Goal: Book appointment/travel/reservation

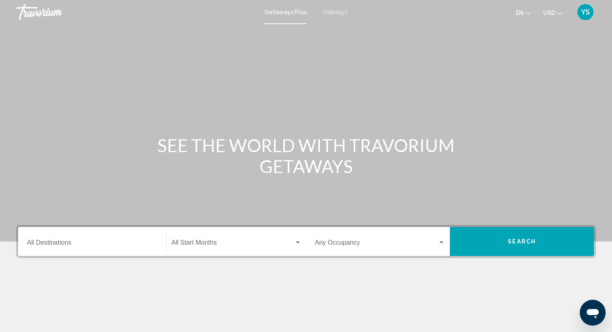
click at [329, 14] on span "Getaways" at bounding box center [335, 12] width 25 height 6
click at [34, 245] on input "Destination All Destinations" at bounding box center [92, 244] width 130 height 7
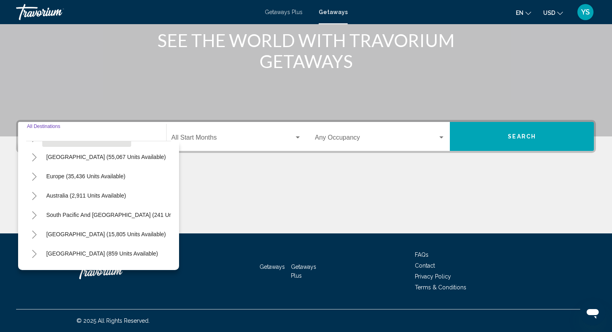
scroll to position [80, 0]
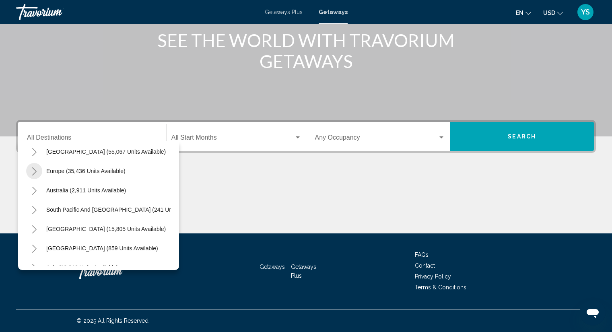
click at [35, 171] on icon "Toggle Europe (35,436 units available)" at bounding box center [34, 171] width 6 height 8
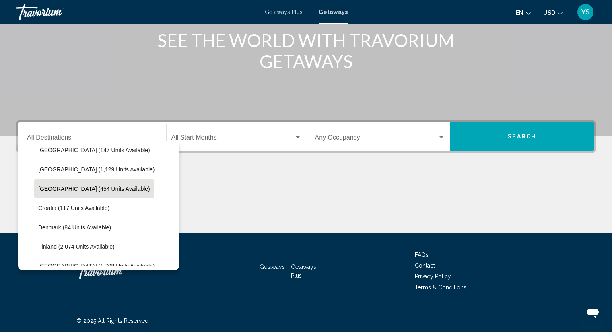
scroll to position [161, 0]
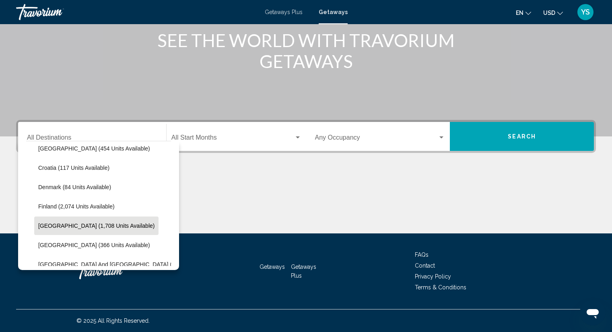
click at [89, 229] on span "[GEOGRAPHIC_DATA] (1,708 units available)" at bounding box center [96, 225] width 116 height 6
type input "**********"
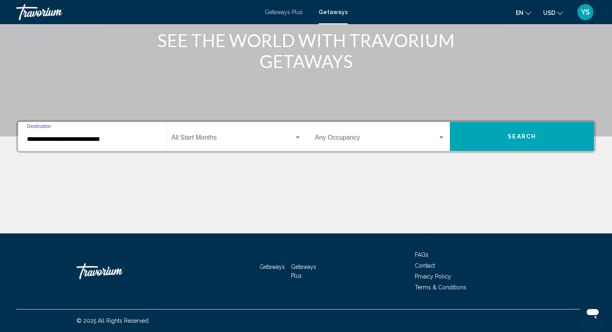
click at [329, 135] on div "Occupancy Any Occupancy" at bounding box center [380, 136] width 130 height 25
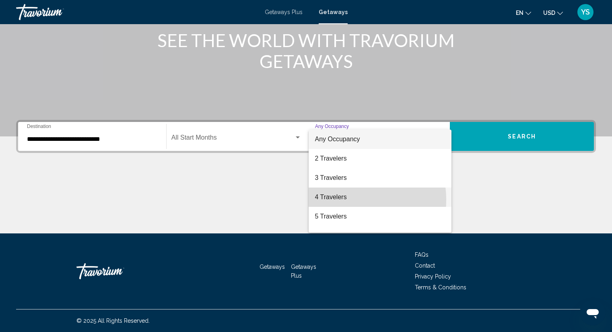
click at [340, 200] on span "4 Travelers" at bounding box center [380, 196] width 130 height 19
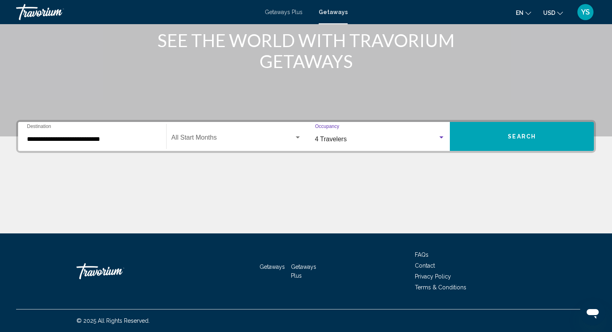
click at [516, 135] on span "Search" at bounding box center [522, 137] width 28 height 6
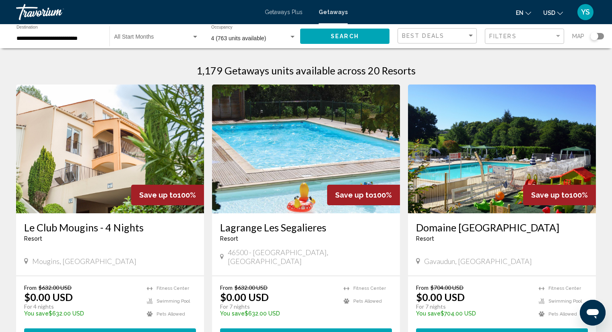
click at [592, 36] on div "Search widget" at bounding box center [594, 36] width 8 height 8
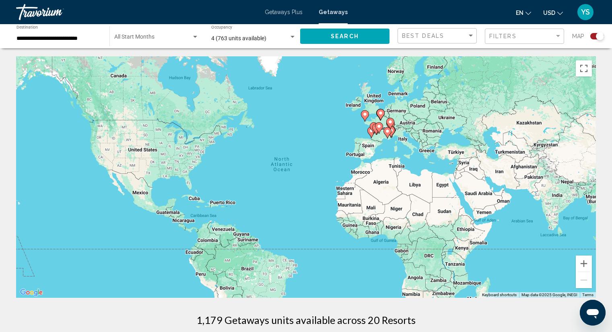
click at [392, 126] on gmp-advanced-marker "Main content" at bounding box center [390, 123] width 8 height 12
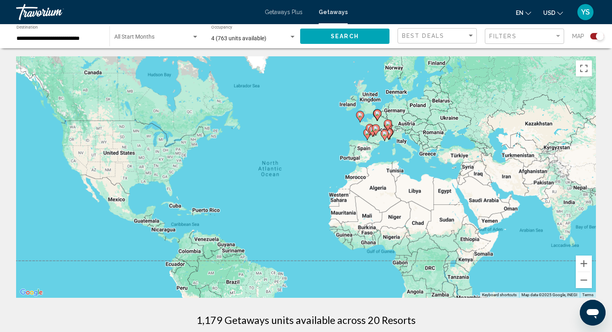
click at [392, 126] on div "To activate drag with keyboard, press Alt + Enter. Once in keyboard drag state,…" at bounding box center [306, 176] width 580 height 241
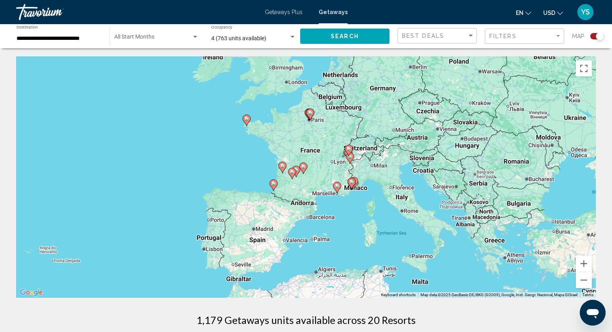
click at [306, 165] on icon "Main content" at bounding box center [302, 168] width 7 height 10
type input "**********"
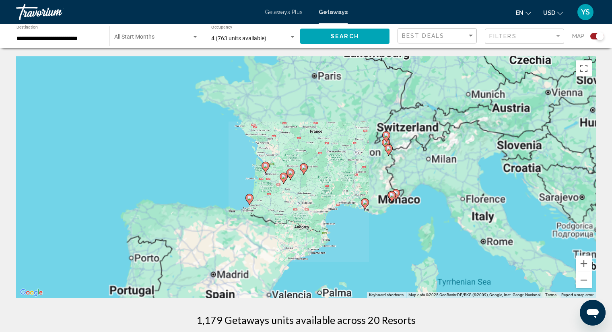
click at [306, 165] on g "Main content" at bounding box center [304, 168] width 8 height 11
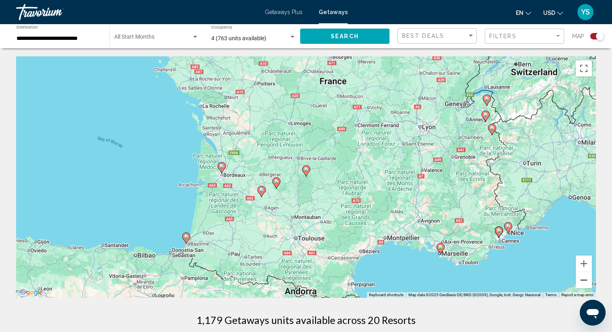
click at [587, 284] on button "Zoom out" at bounding box center [584, 280] width 16 height 16
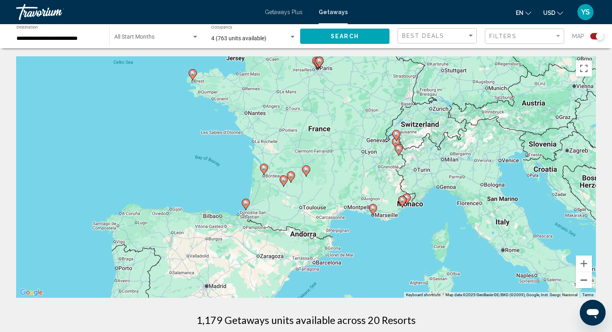
click at [587, 284] on button "Zoom out" at bounding box center [584, 280] width 16 height 16
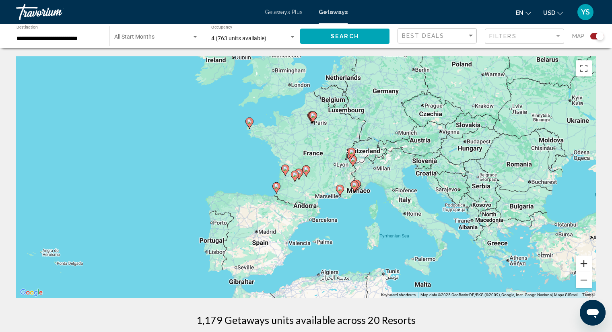
click at [585, 259] on button "Zoom in" at bounding box center [584, 263] width 16 height 16
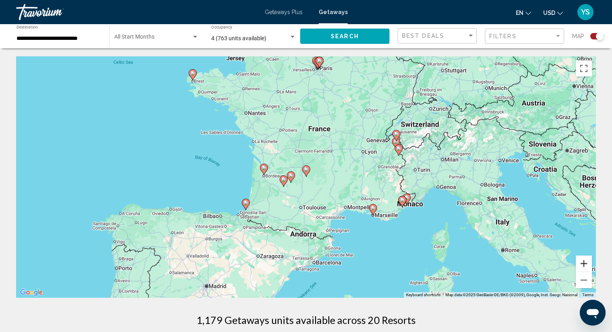
click at [583, 262] on button "Zoom in" at bounding box center [584, 263] width 16 height 16
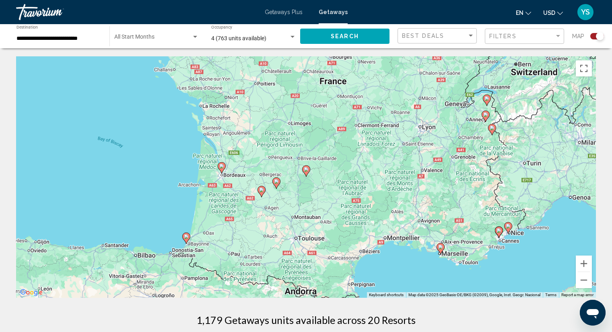
click at [485, 100] on image "Main content" at bounding box center [486, 98] width 5 height 5
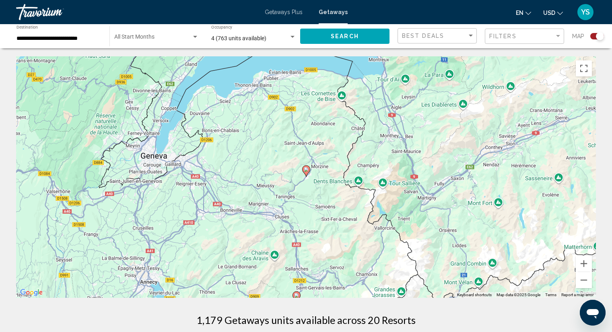
click at [308, 171] on image "Main content" at bounding box center [306, 169] width 5 height 5
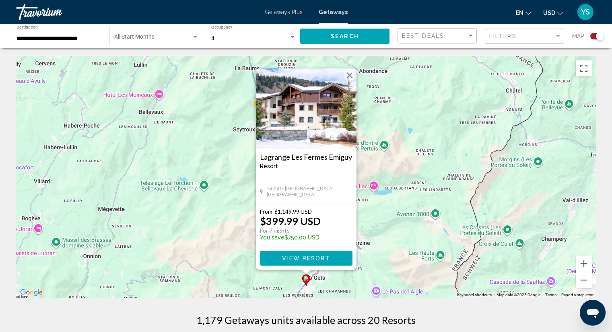
click at [347, 74] on button "Close" at bounding box center [350, 75] width 12 height 12
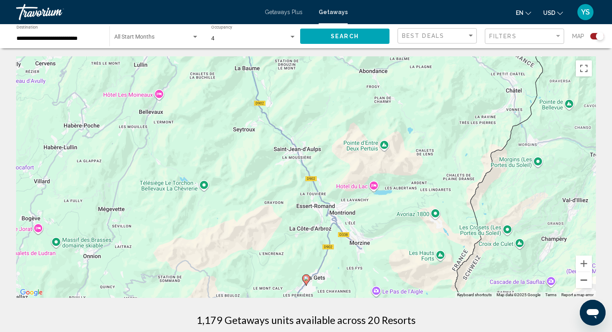
click at [583, 284] on button "Zoom out" at bounding box center [584, 280] width 16 height 16
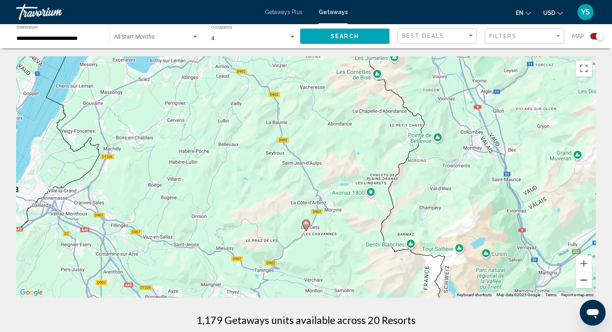
click at [583, 284] on button "Zoom out" at bounding box center [584, 280] width 16 height 16
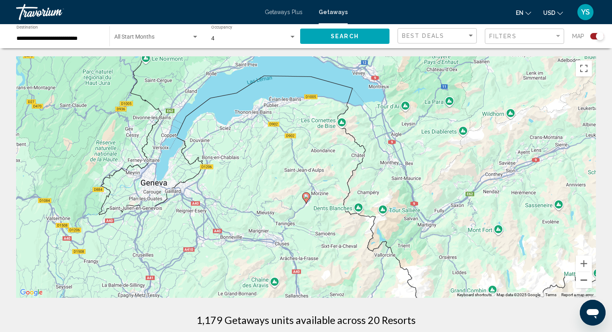
click at [583, 284] on button "Zoom out" at bounding box center [584, 280] width 16 height 16
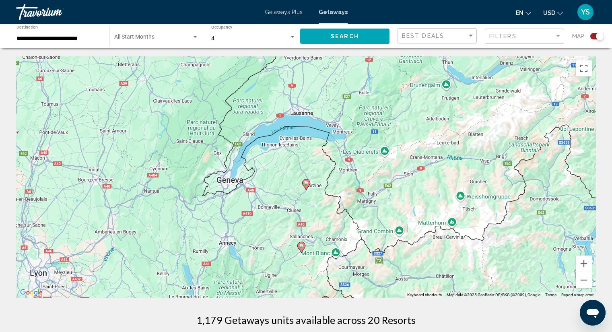
click at [301, 246] on image "Main content" at bounding box center [301, 245] width 5 height 5
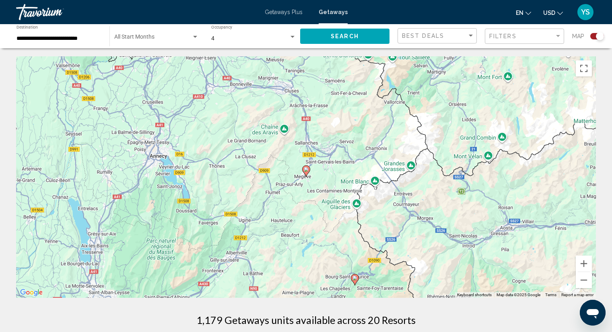
click at [304, 171] on image "Main content" at bounding box center [306, 169] width 5 height 5
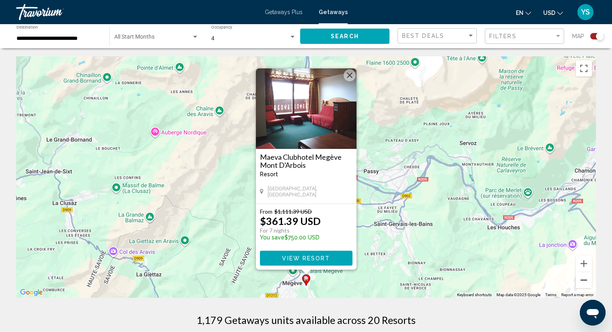
click at [580, 280] on button "Zoom out" at bounding box center [584, 280] width 16 height 16
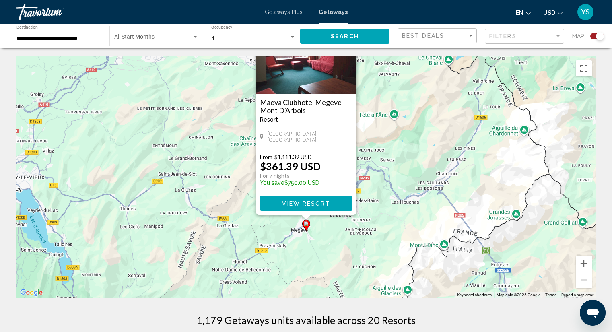
click at [580, 279] on button "Zoom out" at bounding box center [584, 280] width 16 height 16
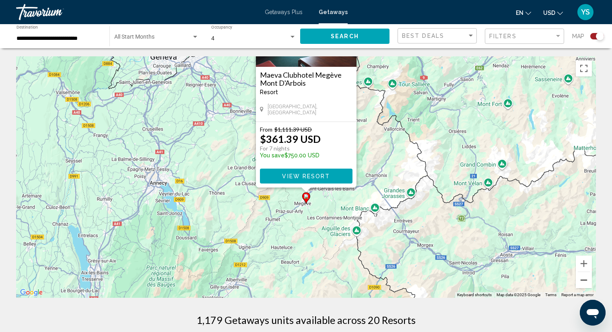
click at [579, 282] on button "Zoom out" at bounding box center [584, 280] width 16 height 16
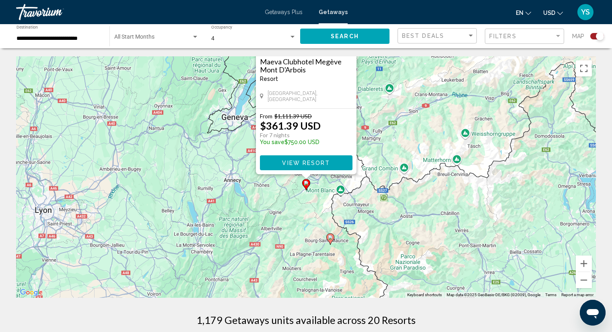
click at [330, 236] on image "Main content" at bounding box center [330, 237] width 5 height 5
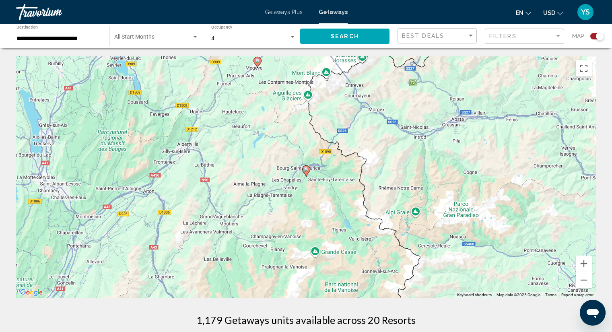
click at [306, 171] on image "Main content" at bounding box center [306, 169] width 5 height 5
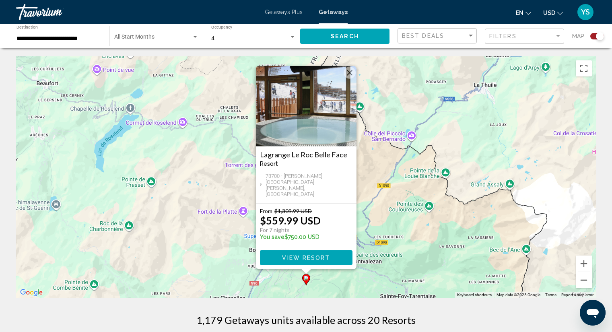
click at [583, 283] on button "Zoom out" at bounding box center [584, 280] width 16 height 16
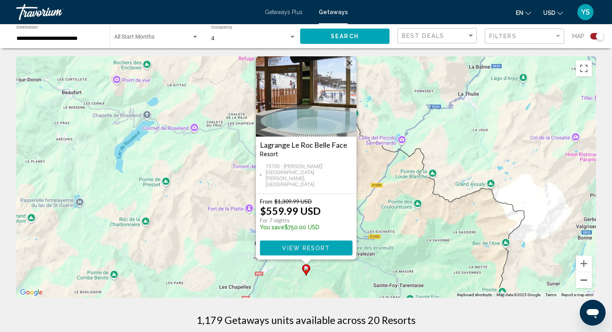
click at [583, 283] on button "Zoom out" at bounding box center [584, 280] width 16 height 16
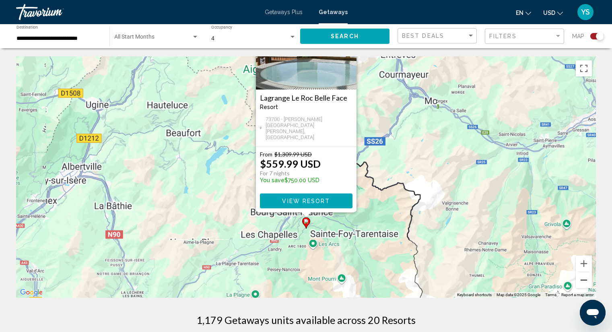
click at [583, 283] on button "Zoom out" at bounding box center [584, 280] width 16 height 16
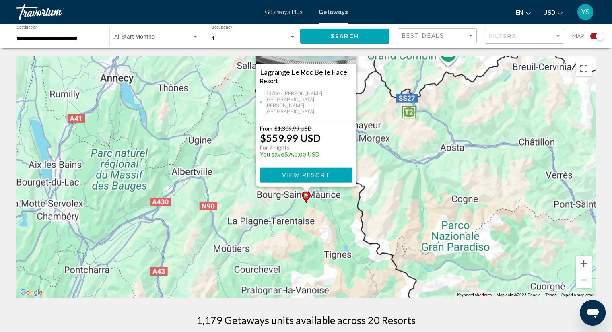
click at [583, 283] on button "Zoom out" at bounding box center [584, 280] width 16 height 16
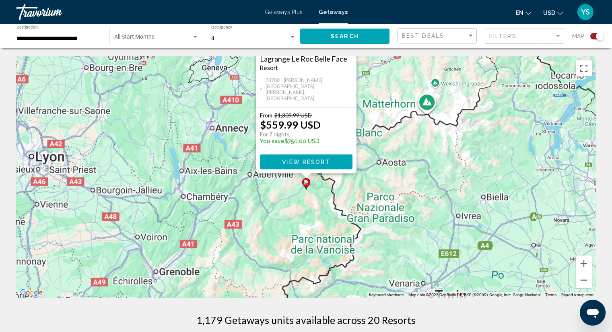
click at [583, 283] on button "Zoom out" at bounding box center [584, 280] width 16 height 16
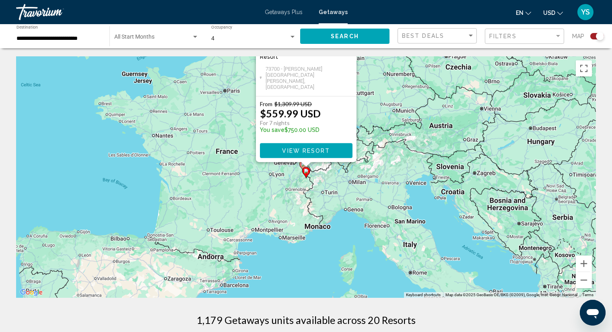
click at [334, 36] on span "Search" at bounding box center [345, 36] width 28 height 6
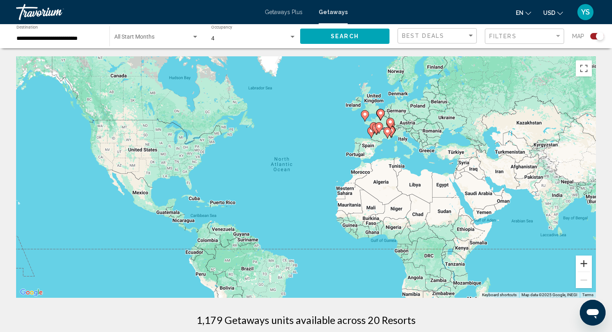
click at [585, 263] on button "Zoom in" at bounding box center [584, 263] width 16 height 16
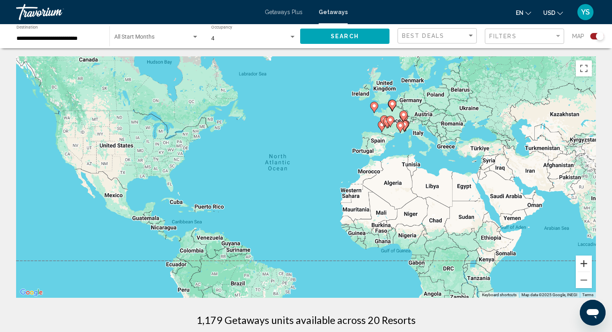
click at [585, 263] on button "Zoom in" at bounding box center [584, 263] width 16 height 16
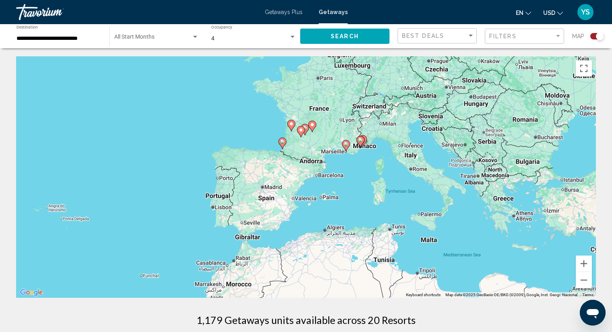
drag, startPoint x: 518, startPoint y: 130, endPoint x: 231, endPoint y: 258, distance: 313.9
click at [231, 258] on div "To activate drag with keyboard, press Alt + Enter. Once in keyboard drag state,…" at bounding box center [306, 176] width 580 height 241
click at [584, 262] on button "Zoom in" at bounding box center [584, 263] width 16 height 16
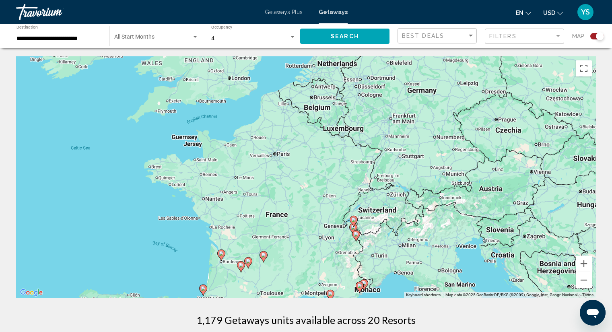
drag, startPoint x: 368, startPoint y: 65, endPoint x: 312, endPoint y: 243, distance: 186.0
click at [312, 243] on div "To activate drag with keyboard, press Alt + Enter. Once in keyboard drag state,…" at bounding box center [306, 176] width 580 height 241
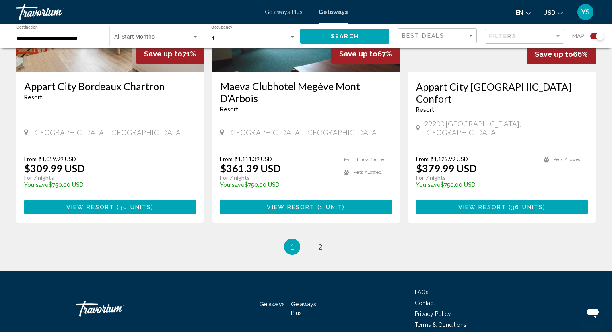
scroll to position [1240, 0]
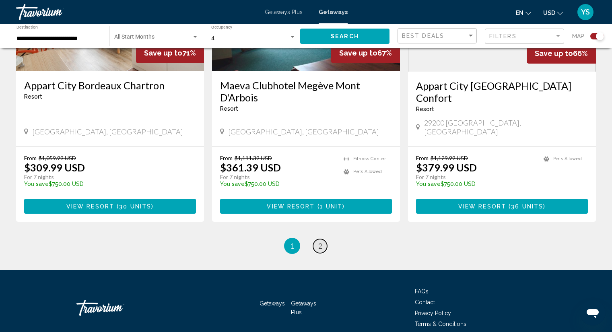
click at [325, 239] on link "page 2" at bounding box center [320, 246] width 14 height 14
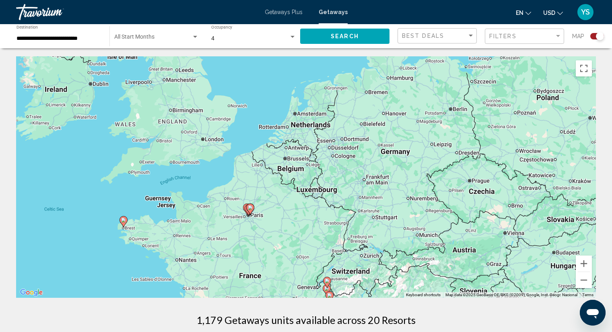
drag, startPoint x: 364, startPoint y: 116, endPoint x: 337, endPoint y: 182, distance: 71.1
click at [337, 182] on div "To activate drag with keyboard, press Alt + Enter. Once in keyboard drag state,…" at bounding box center [306, 176] width 580 height 241
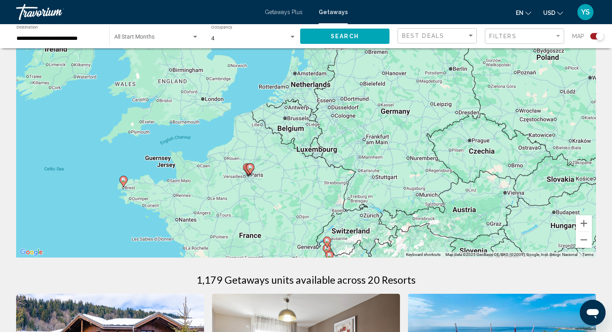
click at [248, 171] on gmp-advanced-marker "Main content" at bounding box center [250, 169] width 8 height 12
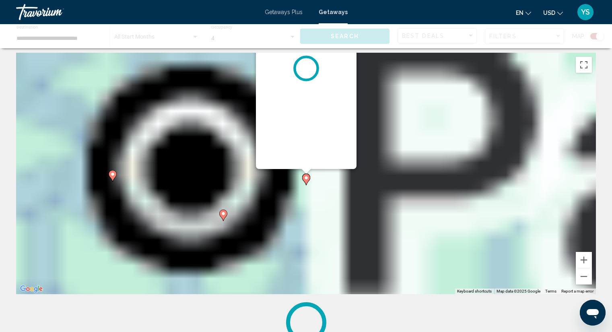
scroll to position [0, 0]
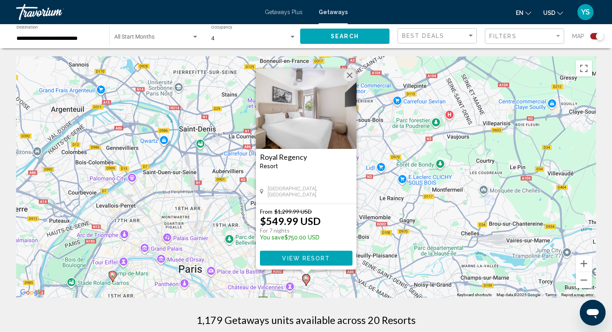
click at [348, 79] on button "Close" at bounding box center [350, 75] width 12 height 12
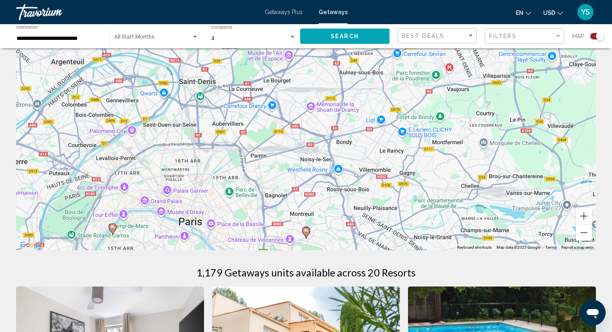
scroll to position [121, 0]
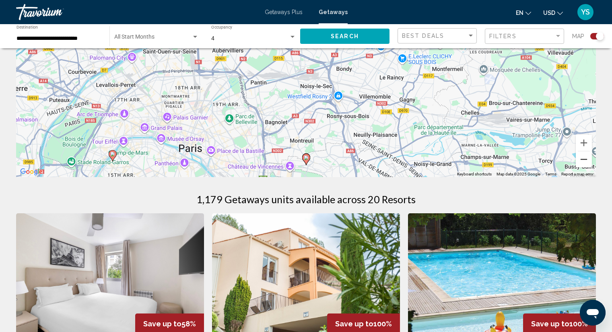
click at [585, 158] on button "Zoom out" at bounding box center [584, 159] width 16 height 16
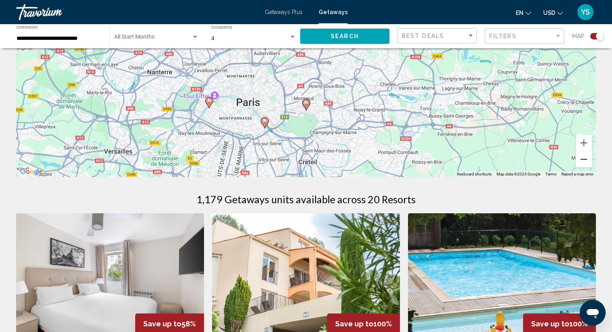
click at [585, 158] on button "Zoom out" at bounding box center [584, 159] width 16 height 16
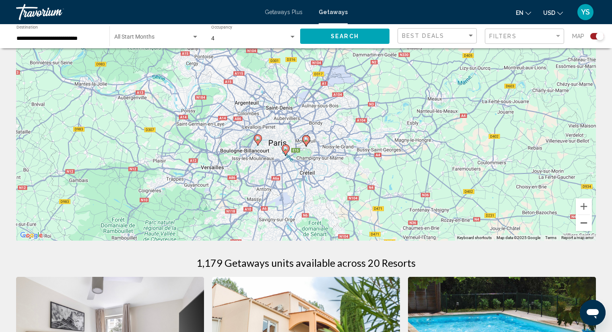
scroll to position [40, 0]
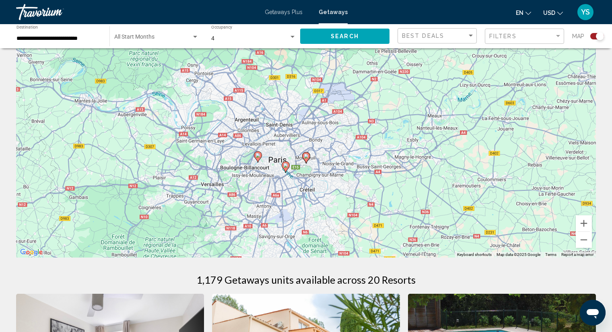
click at [257, 157] on image "Main content" at bounding box center [257, 155] width 5 height 5
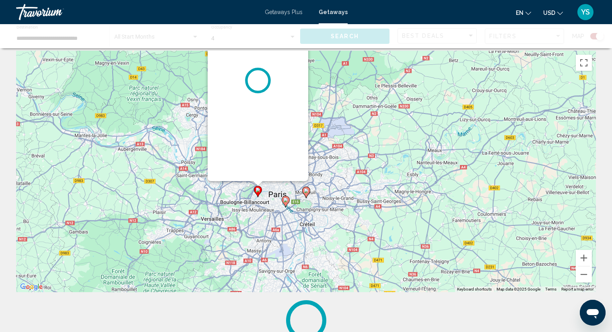
scroll to position [0, 0]
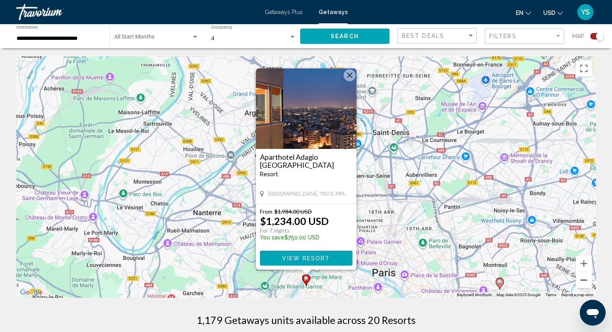
click at [585, 281] on button "Zoom out" at bounding box center [584, 280] width 16 height 16
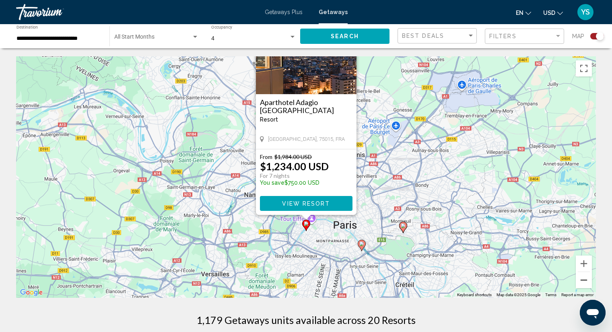
click at [585, 281] on button "Zoom out" at bounding box center [584, 280] width 16 height 16
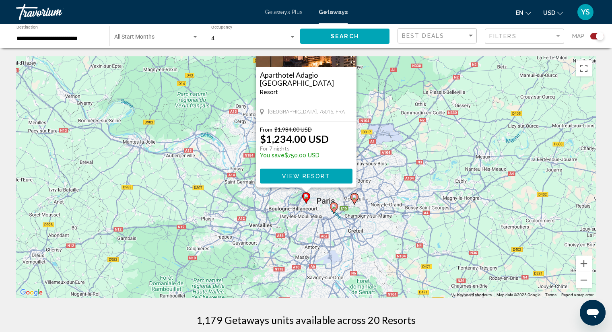
click at [335, 205] on image "Main content" at bounding box center [334, 206] width 5 height 5
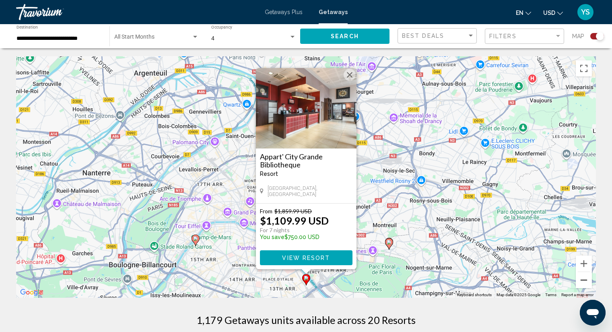
click at [587, 277] on button "Zoom out" at bounding box center [584, 280] width 16 height 16
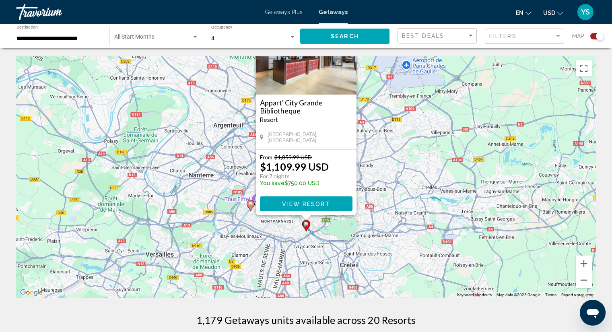
click at [587, 277] on button "Zoom out" at bounding box center [584, 280] width 16 height 16
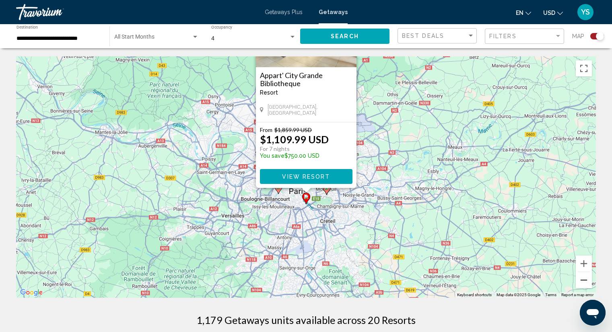
click at [582, 282] on button "Zoom out" at bounding box center [584, 280] width 16 height 16
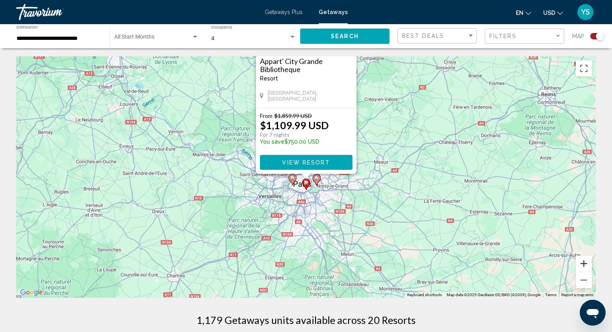
click at [581, 259] on button "Zoom in" at bounding box center [584, 263] width 16 height 16
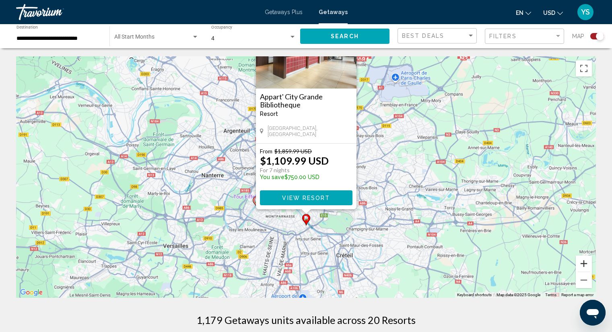
click at [581, 259] on button "Zoom in" at bounding box center [584, 263] width 16 height 16
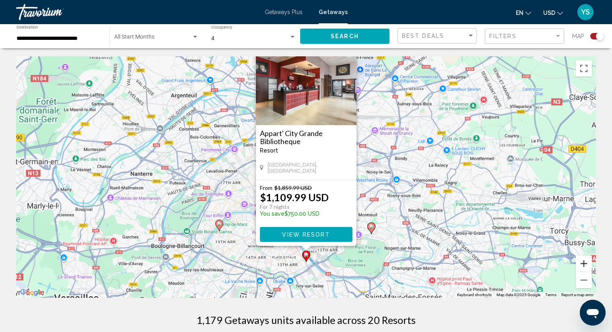
click at [581, 259] on button "Zoom in" at bounding box center [584, 263] width 16 height 16
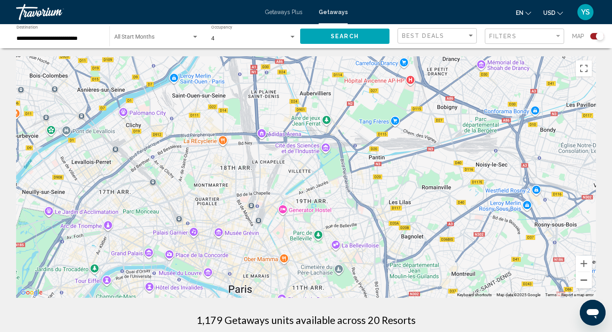
click at [586, 281] on button "Zoom out" at bounding box center [584, 280] width 16 height 16
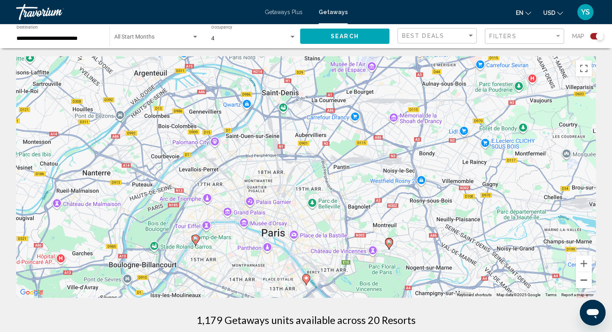
click at [586, 281] on button "Zoom out" at bounding box center [584, 280] width 16 height 16
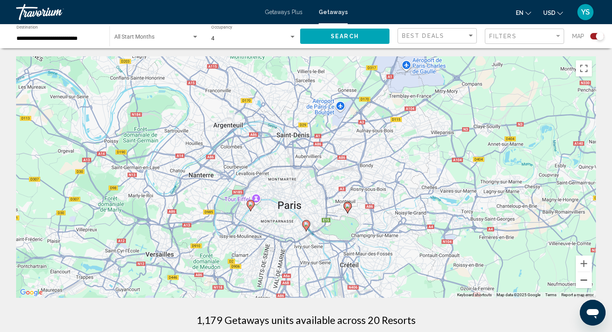
click at [586, 281] on button "Zoom out" at bounding box center [584, 280] width 16 height 16
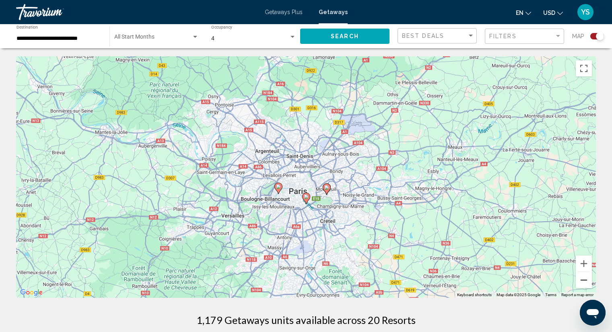
click at [586, 281] on button "Zoom out" at bounding box center [584, 280] width 16 height 16
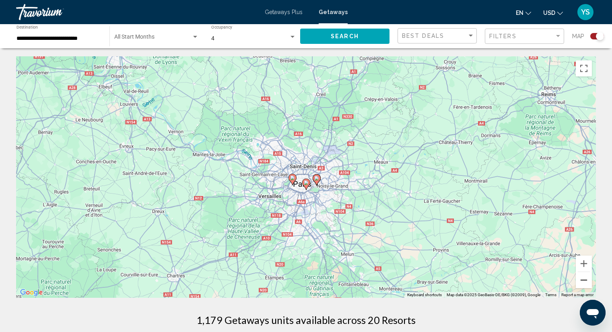
click at [586, 281] on button "Zoom out" at bounding box center [584, 280] width 16 height 16
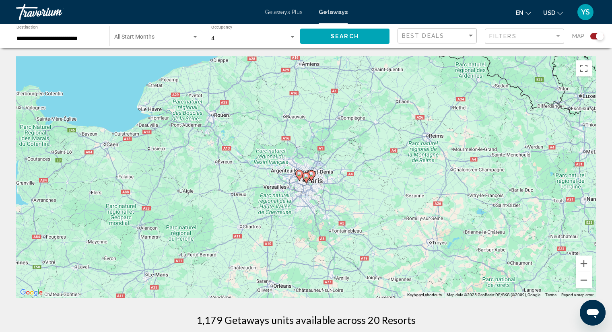
click at [586, 281] on button "Zoom out" at bounding box center [584, 280] width 16 height 16
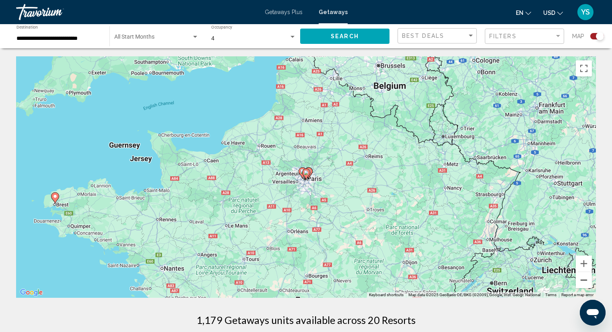
click at [586, 281] on button "Zoom out" at bounding box center [584, 280] width 16 height 16
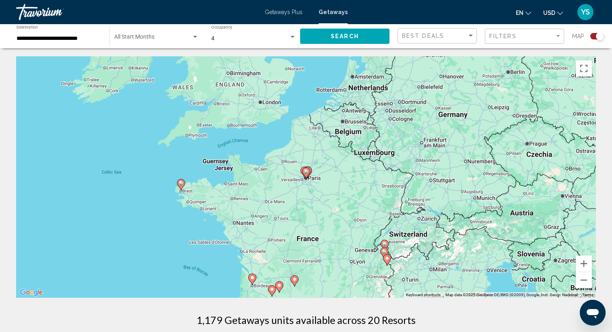
click at [385, 242] on image "Main content" at bounding box center [384, 243] width 5 height 5
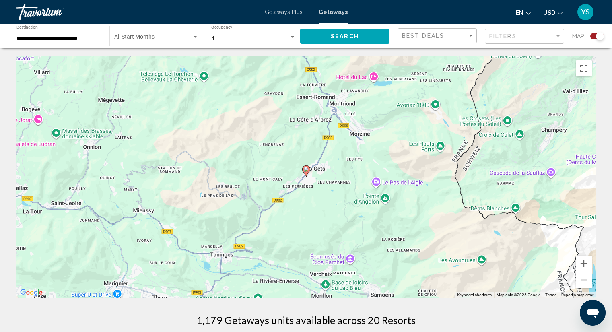
click at [584, 280] on button "Zoom out" at bounding box center [584, 280] width 16 height 16
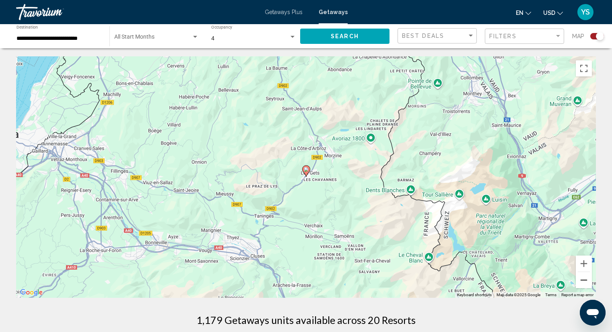
click at [584, 280] on button "Zoom out" at bounding box center [584, 280] width 16 height 16
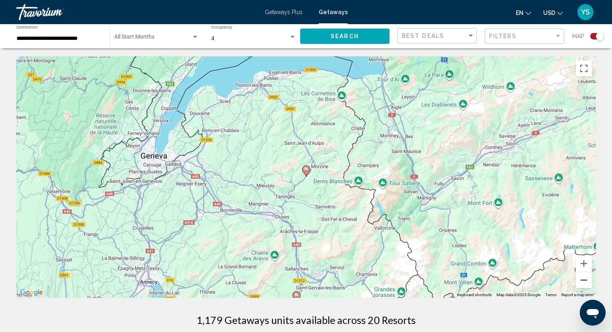
click at [584, 280] on button "Zoom out" at bounding box center [584, 280] width 16 height 16
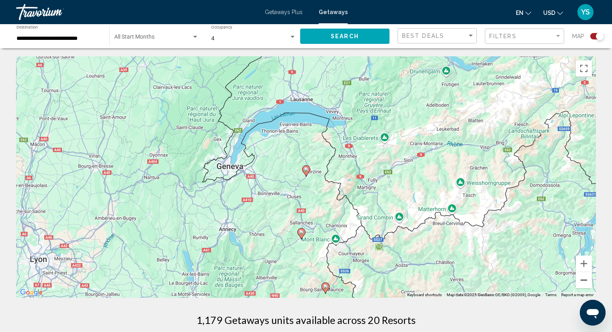
click at [584, 280] on button "Zoom out" at bounding box center [584, 280] width 16 height 16
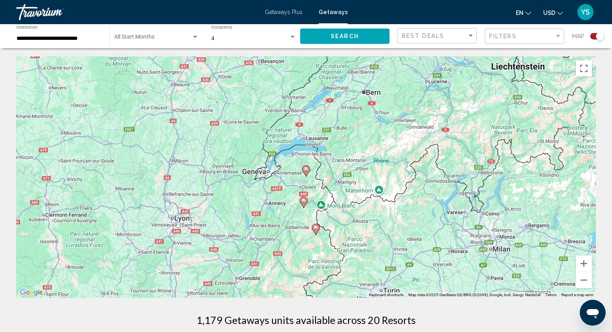
click at [305, 168] on image "Main content" at bounding box center [306, 169] width 5 height 5
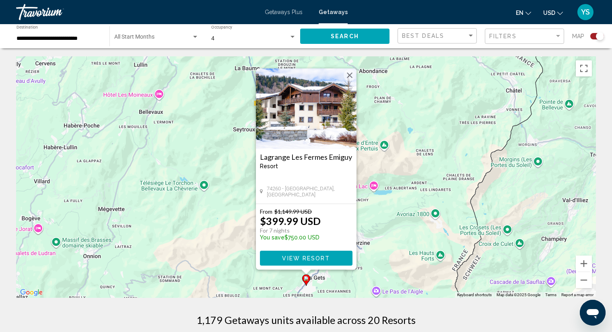
click at [321, 260] on span "View Resort" at bounding box center [306, 258] width 48 height 6
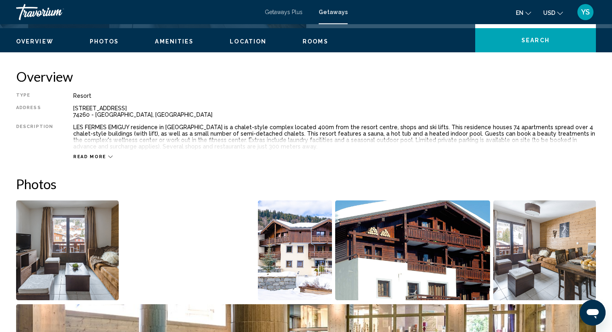
scroll to position [241, 0]
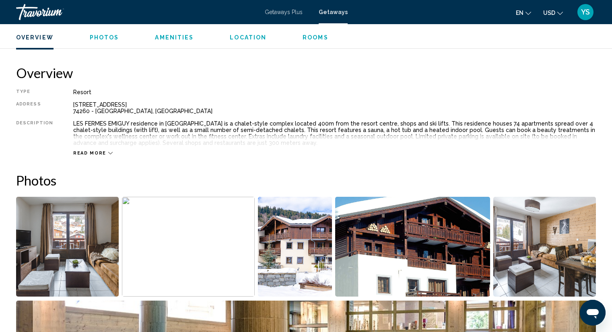
click at [55, 256] on img "Open full-screen image slider" at bounding box center [67, 247] width 103 height 100
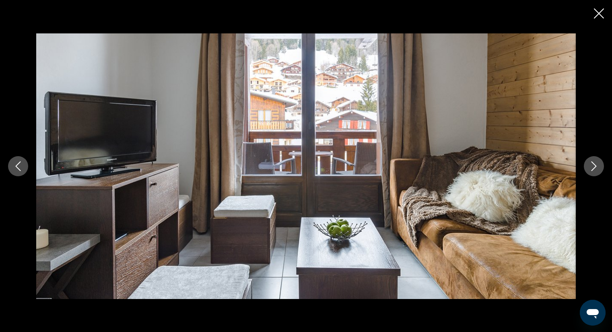
click at [592, 167] on icon "Next image" at bounding box center [594, 166] width 10 height 10
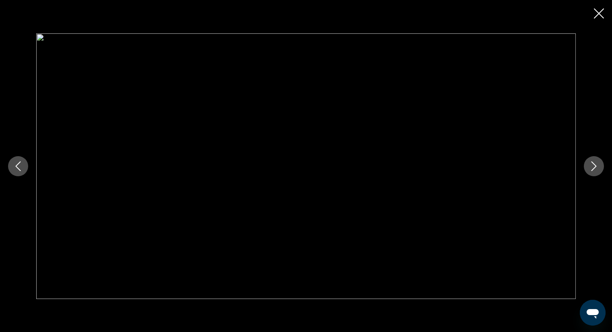
click at [592, 167] on icon "Next image" at bounding box center [594, 166] width 10 height 10
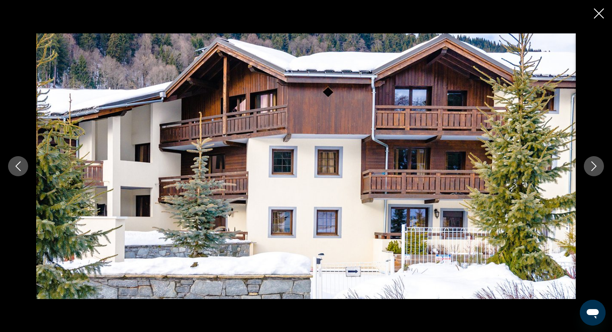
click at [592, 167] on icon "Next image" at bounding box center [594, 166] width 10 height 10
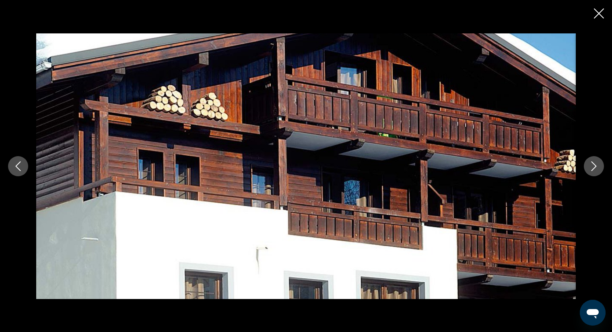
click at [592, 167] on icon "Next image" at bounding box center [594, 166] width 10 height 10
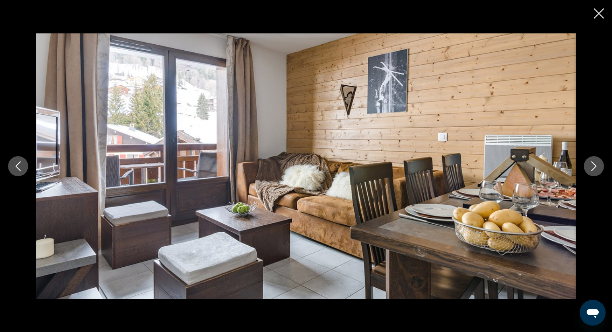
click at [592, 167] on icon "Next image" at bounding box center [594, 166] width 10 height 10
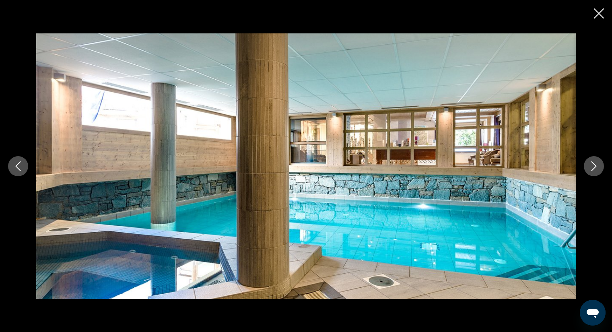
click at [592, 167] on icon "Next image" at bounding box center [594, 166] width 10 height 10
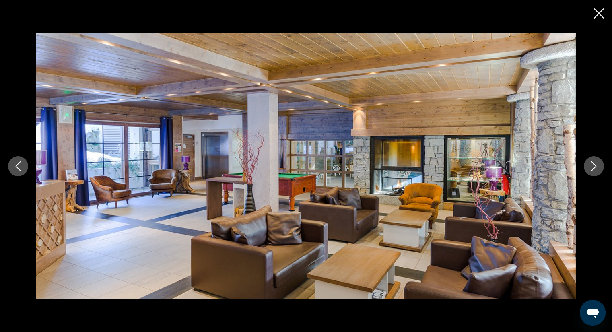
click at [592, 167] on icon "Next image" at bounding box center [594, 166] width 10 height 10
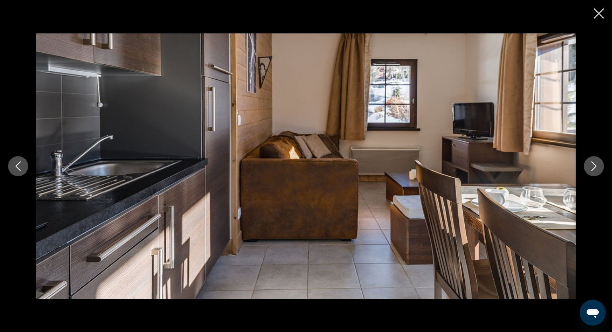
click at [592, 167] on icon "Next image" at bounding box center [594, 166] width 10 height 10
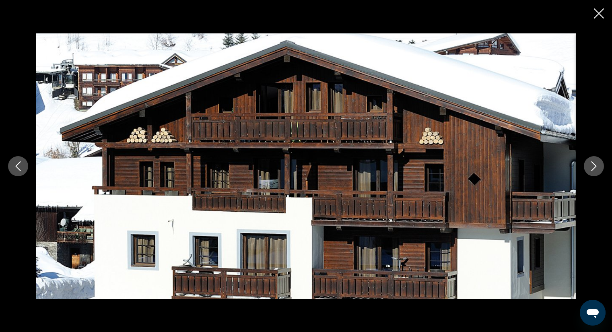
click at [592, 167] on icon "Next image" at bounding box center [594, 166] width 10 height 10
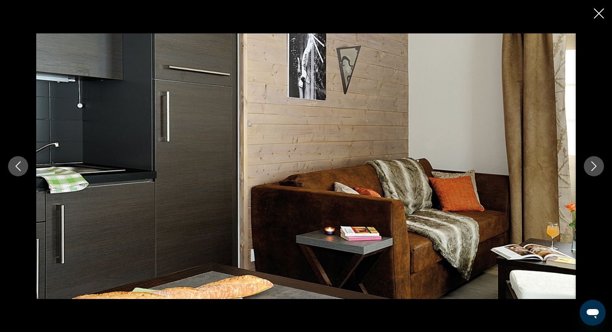
click at [592, 167] on icon "Next image" at bounding box center [594, 166] width 10 height 10
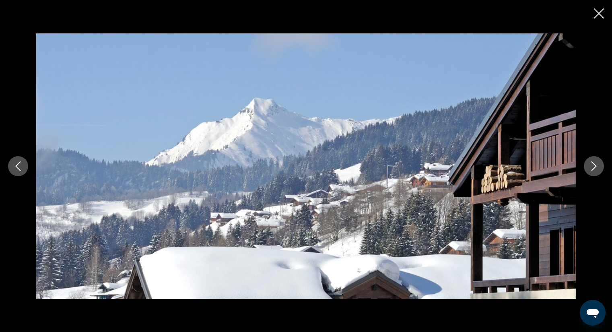
click at [592, 167] on icon "Next image" at bounding box center [594, 166] width 10 height 10
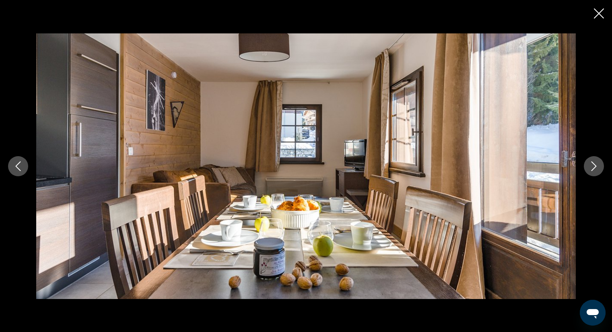
click at [592, 167] on icon "Next image" at bounding box center [594, 166] width 10 height 10
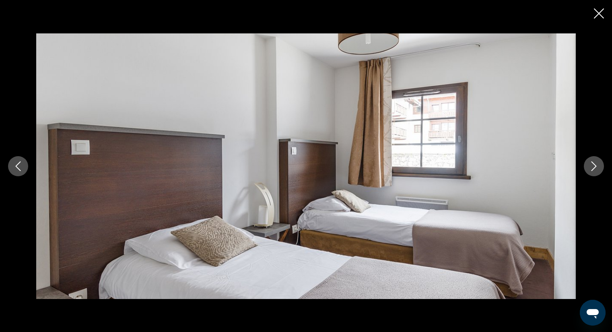
click at [592, 167] on icon "Next image" at bounding box center [594, 166] width 10 height 10
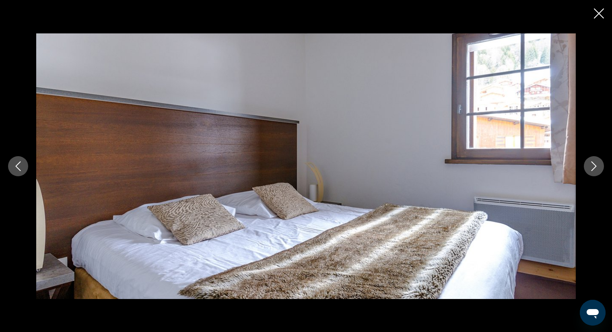
click at [603, 9] on icon "Close slideshow" at bounding box center [599, 13] width 10 height 10
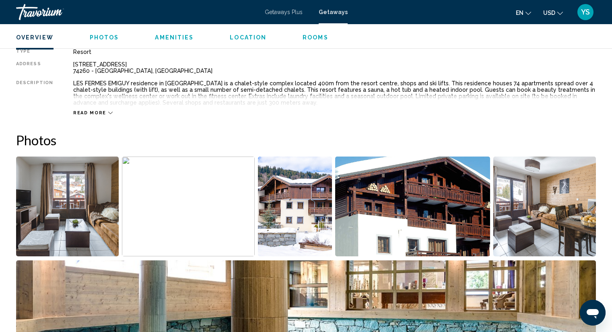
scroll to position [282, 0]
click at [562, 226] on img "Open full-screen image slider" at bounding box center [544, 207] width 103 height 100
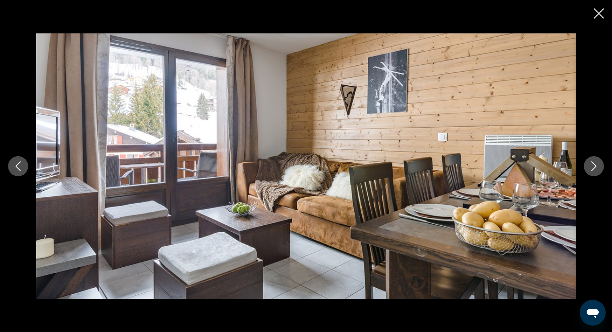
click at [593, 171] on button "Next image" at bounding box center [594, 166] width 20 height 20
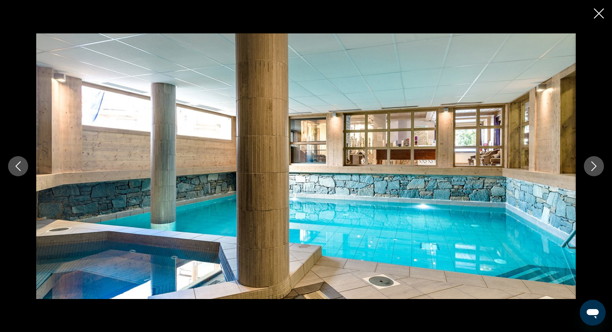
click at [593, 171] on button "Next image" at bounding box center [594, 166] width 20 height 20
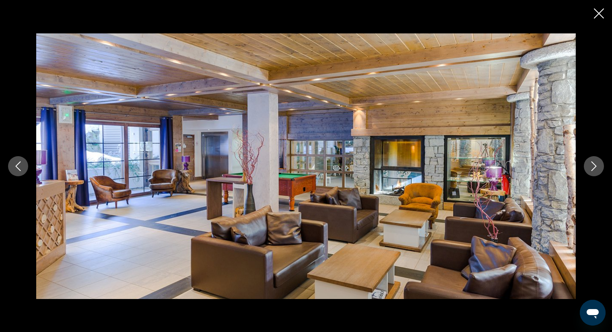
click at [593, 171] on button "Next image" at bounding box center [594, 166] width 20 height 20
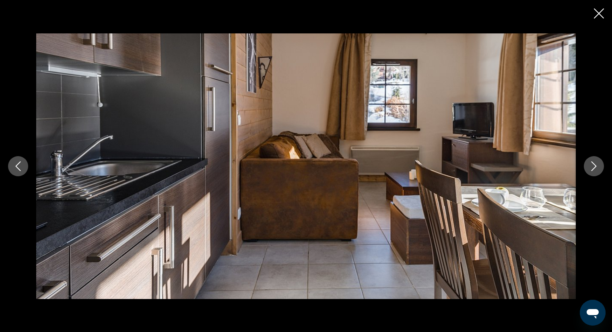
click at [593, 171] on button "Next image" at bounding box center [594, 166] width 20 height 20
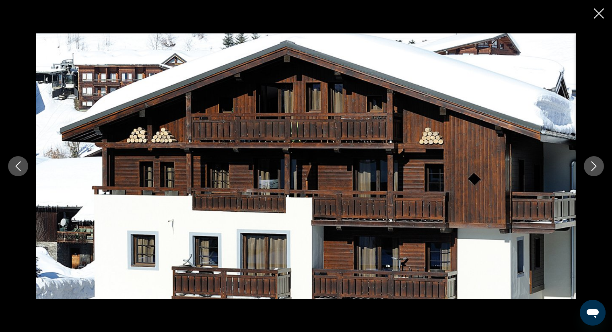
click at [593, 171] on button "Next image" at bounding box center [594, 166] width 20 height 20
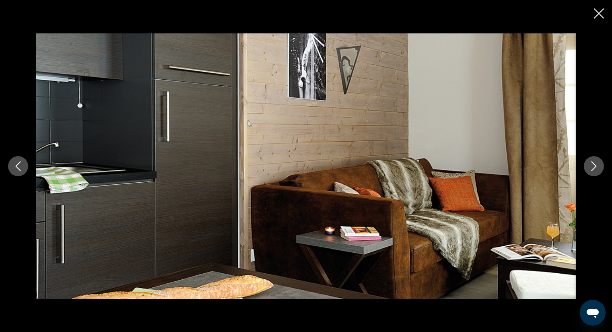
click at [597, 14] on icon "Close slideshow" at bounding box center [599, 13] width 10 height 10
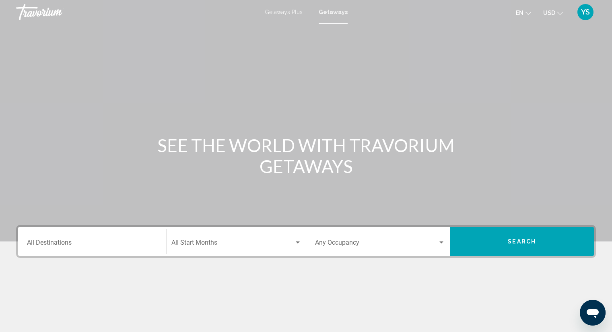
click at [47, 245] on input "Destination All Destinations" at bounding box center [92, 244] width 130 height 7
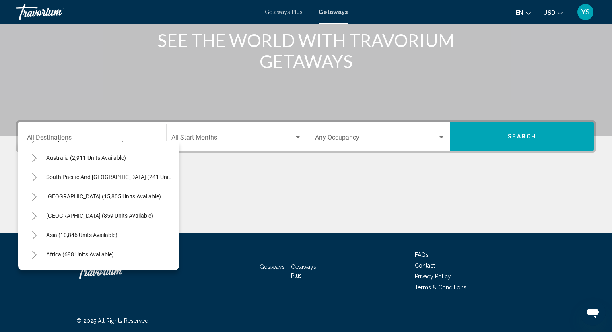
scroll to position [114, 0]
click at [108, 234] on span "Asia (10,846 units available)" at bounding box center [81, 234] width 71 height 6
type input "**********"
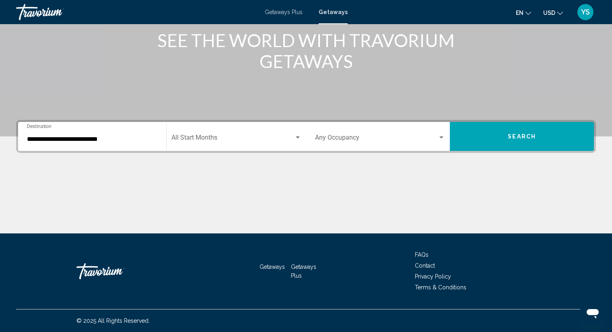
click at [347, 133] on div "Occupancy Any Occupancy" at bounding box center [380, 136] width 130 height 25
